Goal: Transaction & Acquisition: Obtain resource

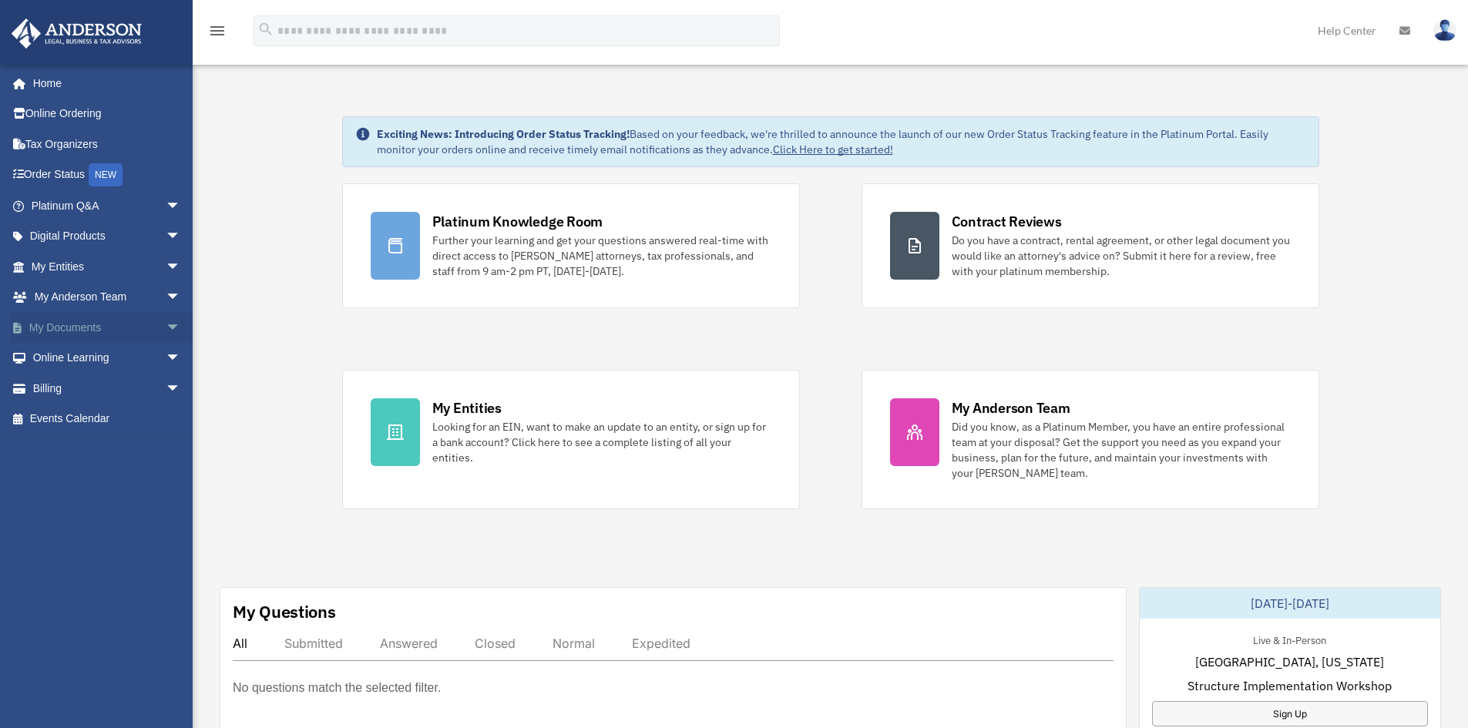
click at [62, 327] on link "My Documents arrow_drop_down" at bounding box center [107, 327] width 193 height 31
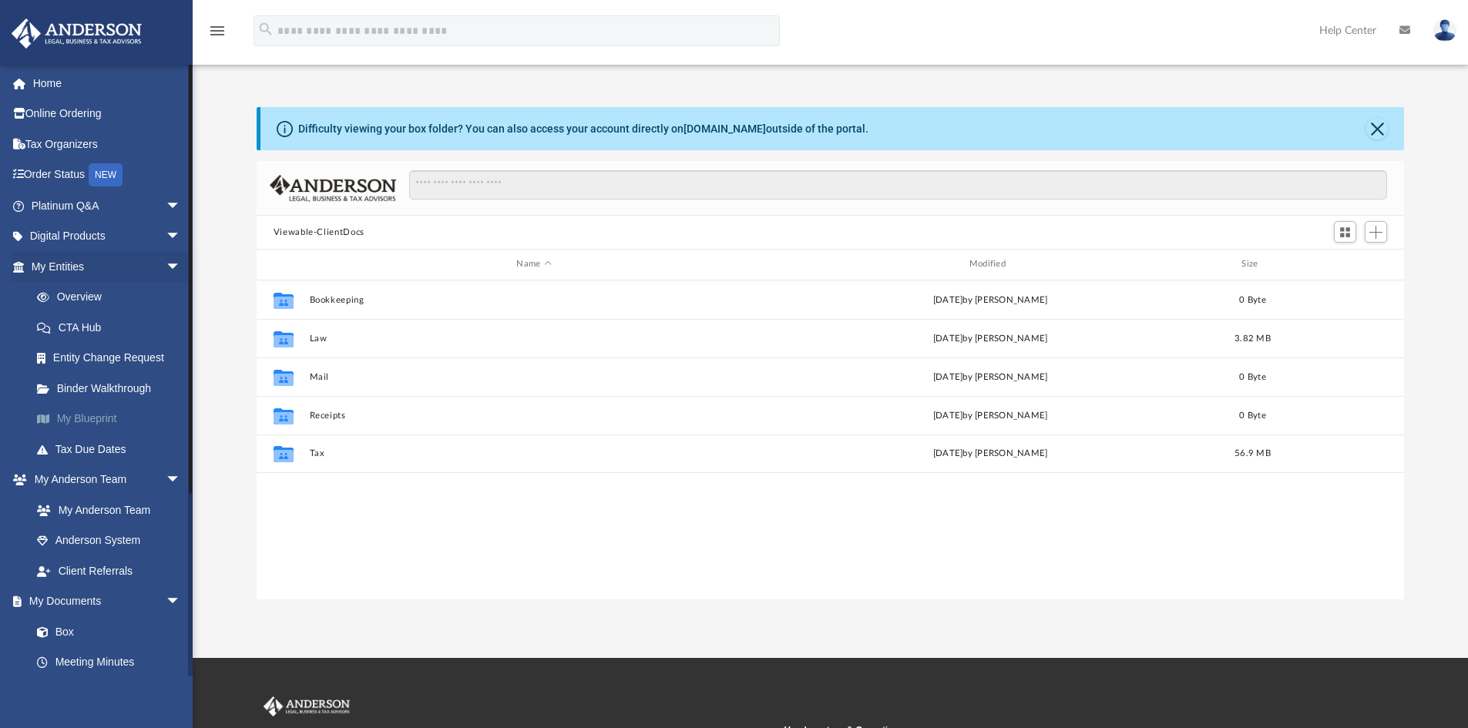
scroll to position [339, 1136]
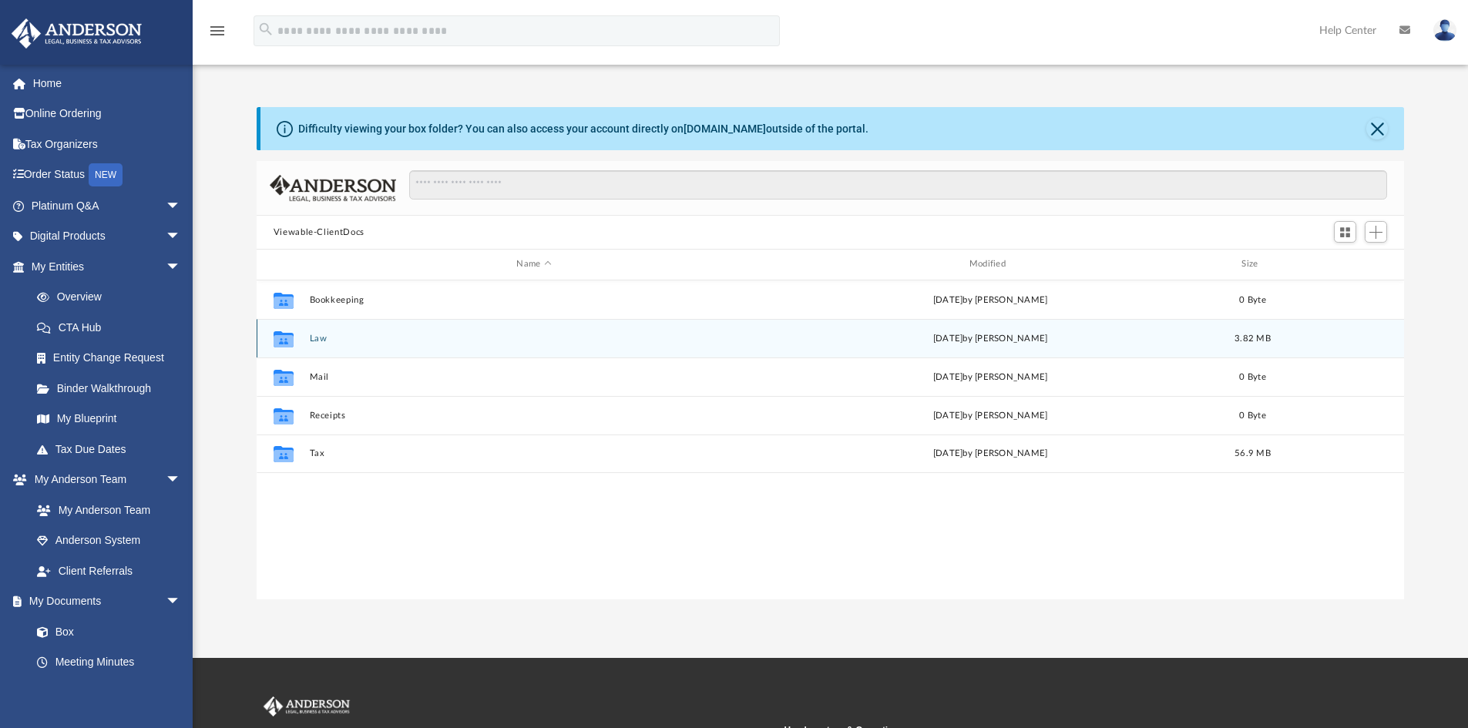
click at [318, 336] on button "Law" at bounding box center [533, 339] width 449 height 10
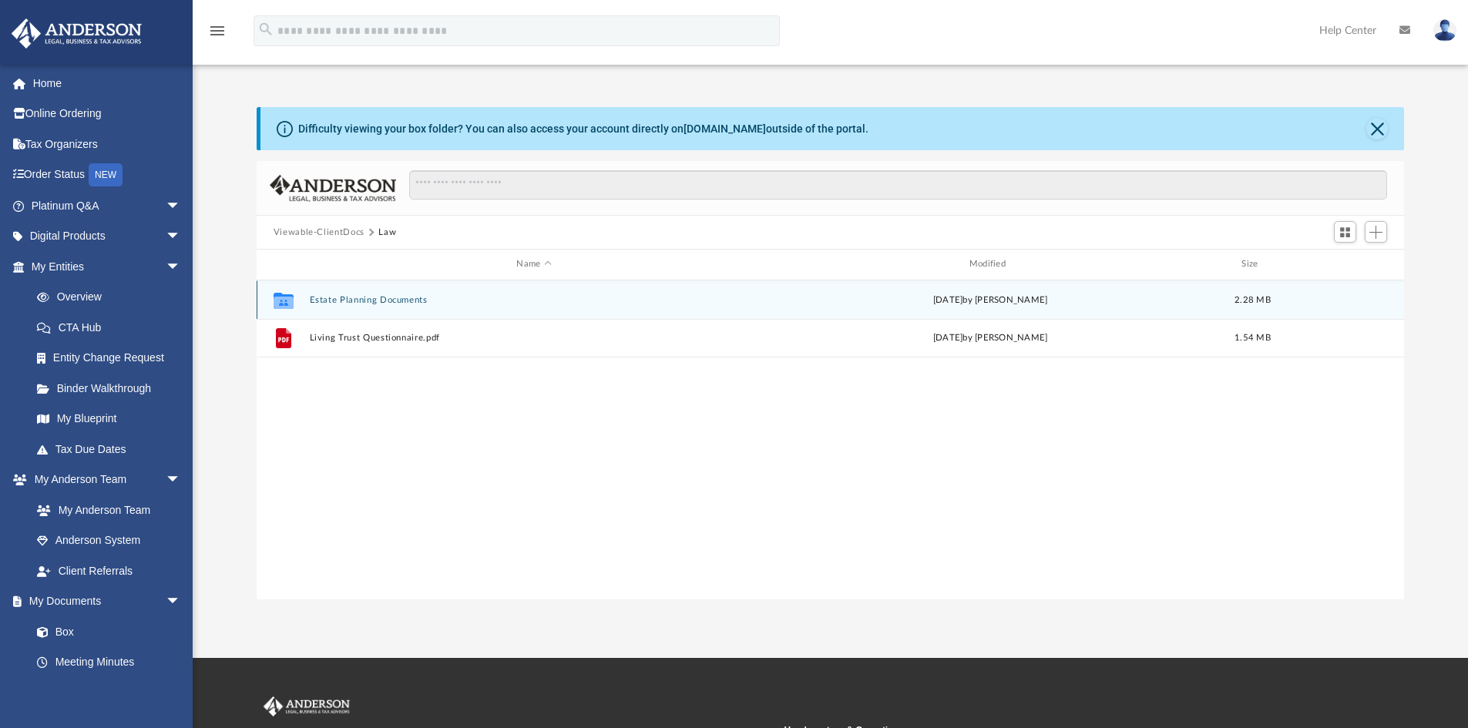
click at [348, 298] on button "Estate Planning Documents" at bounding box center [533, 300] width 449 height 10
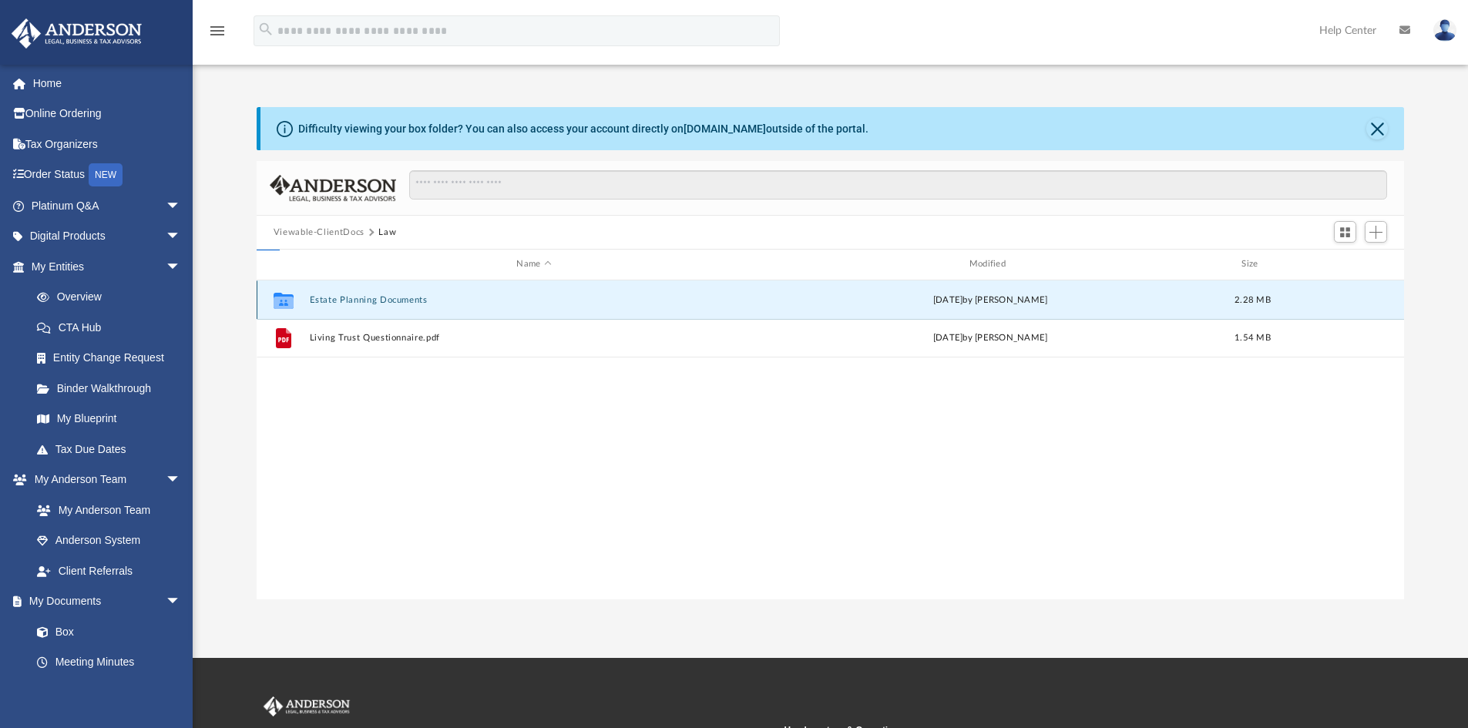
click at [348, 298] on button "Estate Planning Documents" at bounding box center [533, 300] width 449 height 10
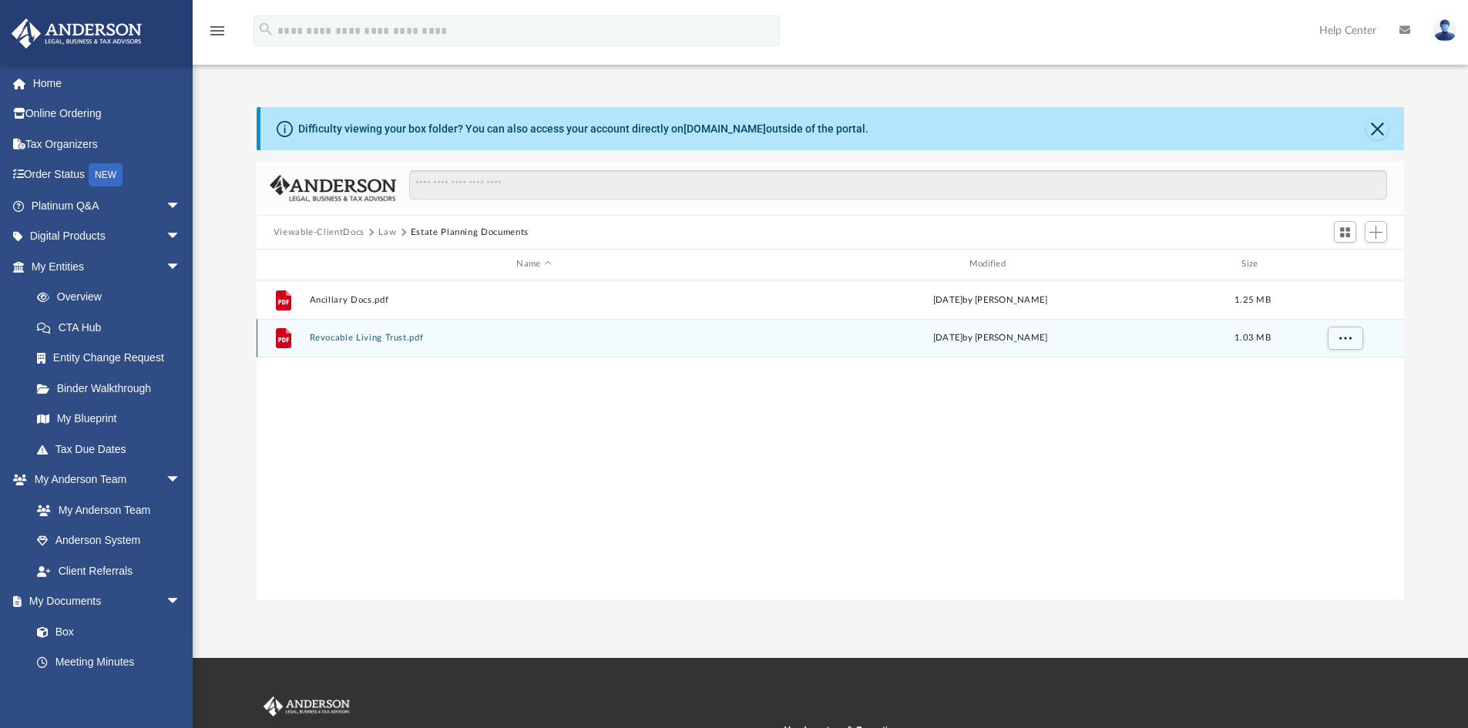
click at [353, 336] on button "Revocable Living Trust.pdf" at bounding box center [533, 338] width 449 height 10
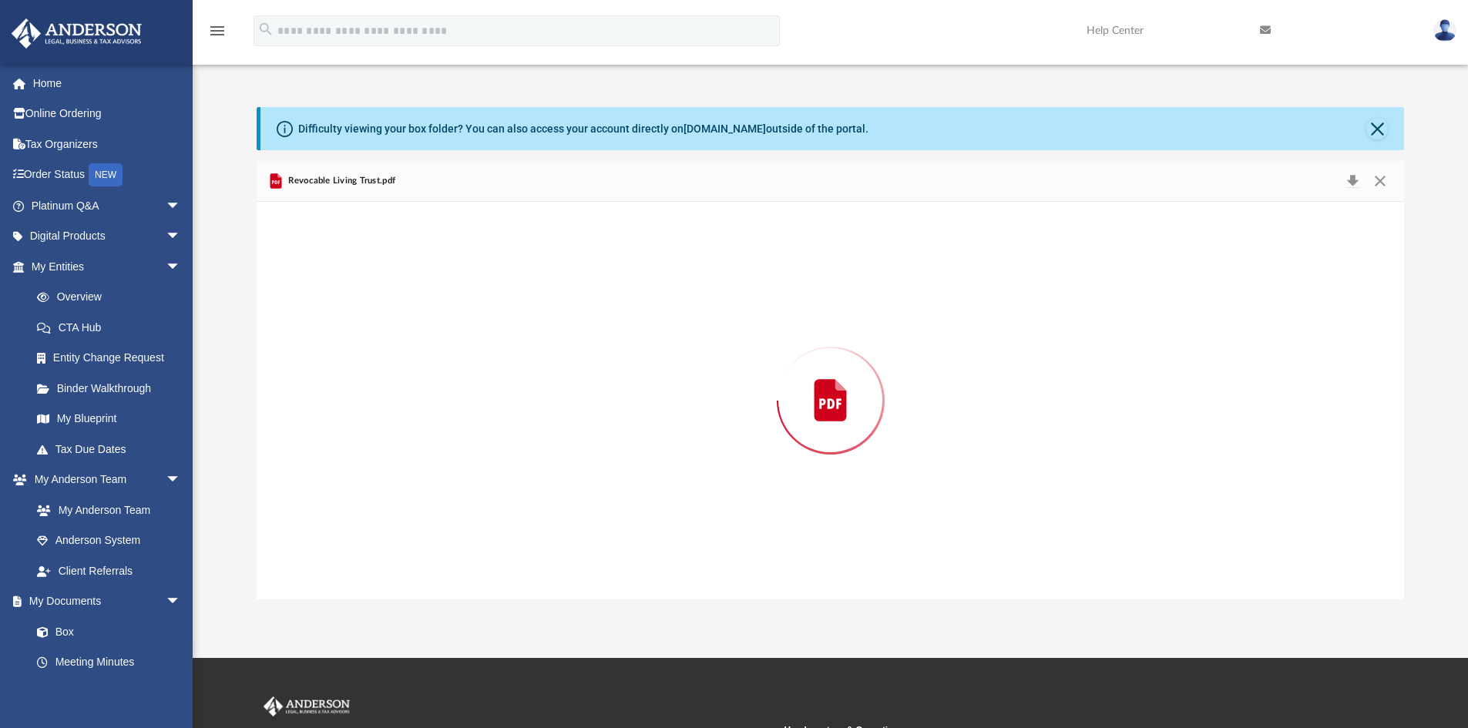
click at [353, 336] on div "Preview" at bounding box center [831, 401] width 1149 height 398
